Goal: Task Accomplishment & Management: Use online tool/utility

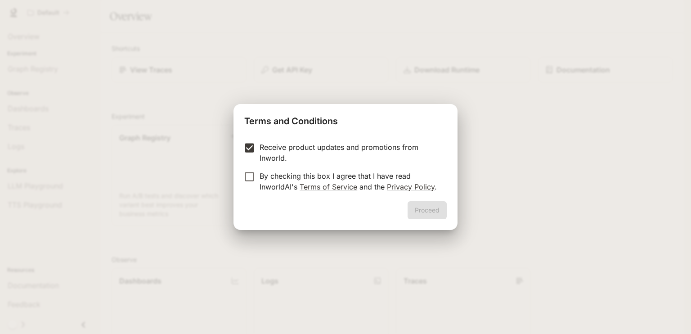
click at [247, 188] on label "By checking this box I agree that I have read InworldAI's Terms of Service and …" at bounding box center [339, 181] width 200 height 22
click at [430, 206] on button "Proceed" at bounding box center [427, 210] width 39 height 18
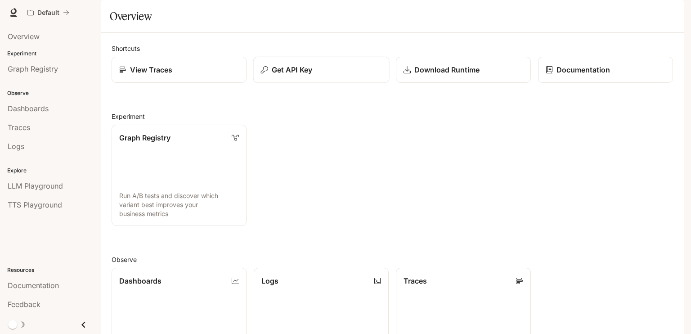
click at [284, 83] on button "Get API Key" at bounding box center [321, 70] width 136 height 27
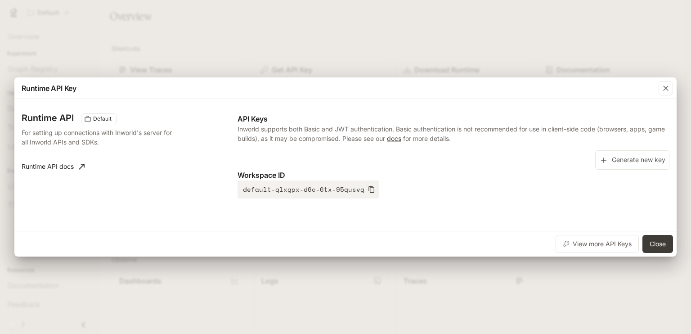
click at [284, 100] on div "Runtime API Default For setting up connections with Inworld's server for all In…" at bounding box center [345, 165] width 662 height 132
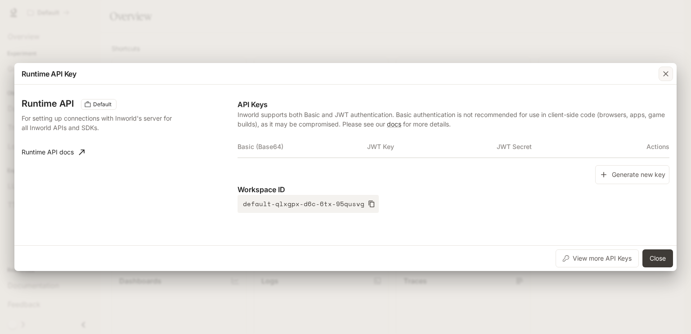
click at [665, 76] on icon "button" at bounding box center [665, 73] width 9 height 9
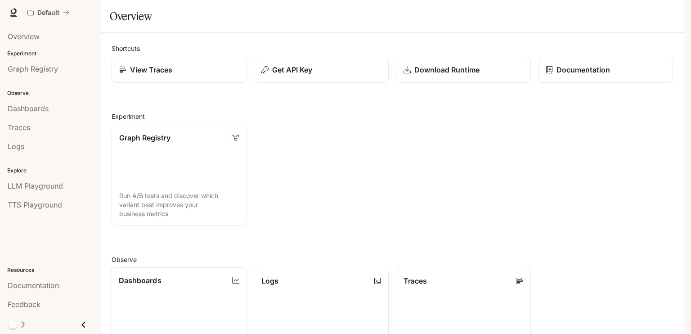
scroll to position [218, 0]
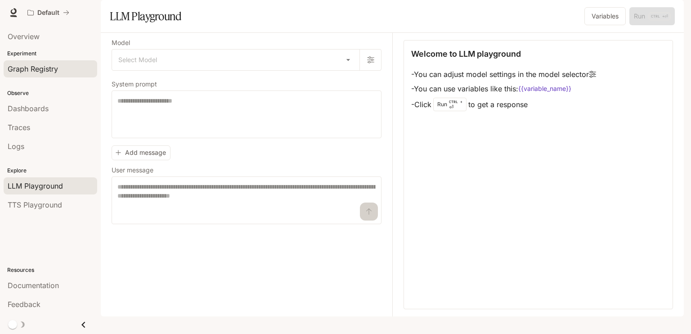
click at [49, 76] on link "Graph Registry" at bounding box center [51, 68] width 94 height 17
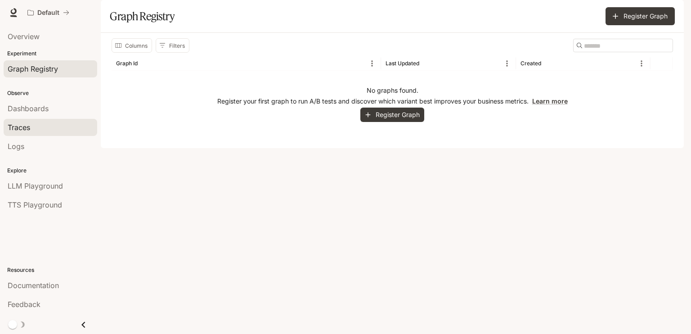
click at [34, 126] on div "Traces" at bounding box center [50, 127] width 85 height 11
